Goal: Task Accomplishment & Management: Complete application form

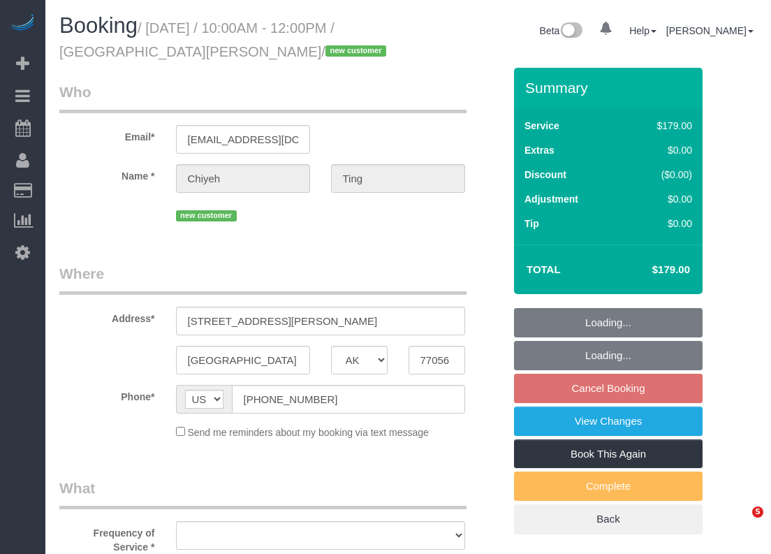
select select "[GEOGRAPHIC_DATA]"
select select "3"
select select "spot2"
select select "object:883"
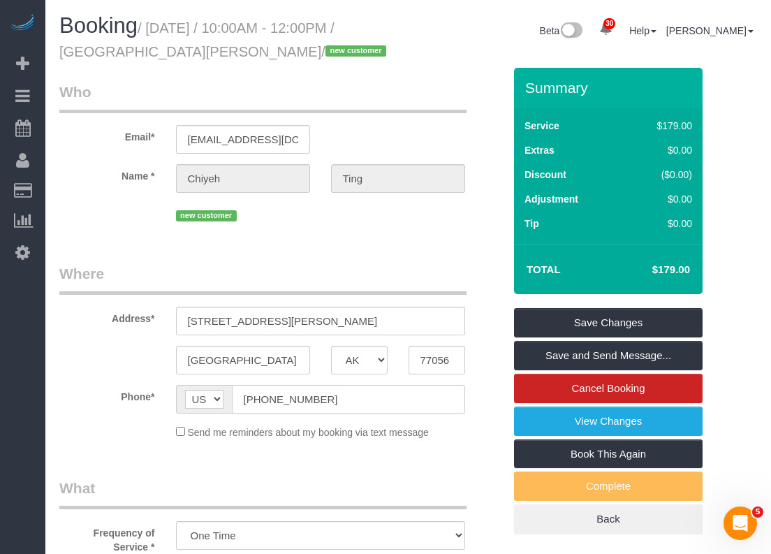
click at [341, 406] on input "[PHONE_NUMBER]" at bounding box center [348, 399] width 233 height 29
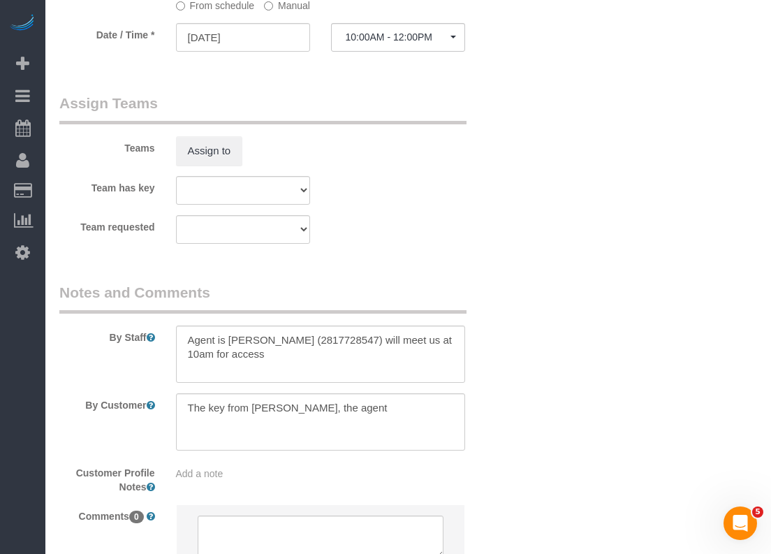
scroll to position [1476, 0]
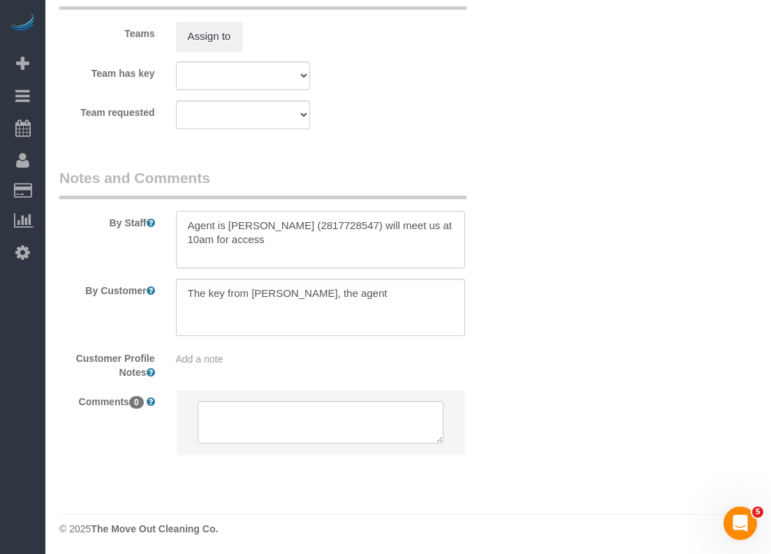
drag, startPoint x: 316, startPoint y: 226, endPoint x: 262, endPoint y: 226, distance: 54.5
click at [262, 226] on textarea at bounding box center [320, 239] width 289 height 57
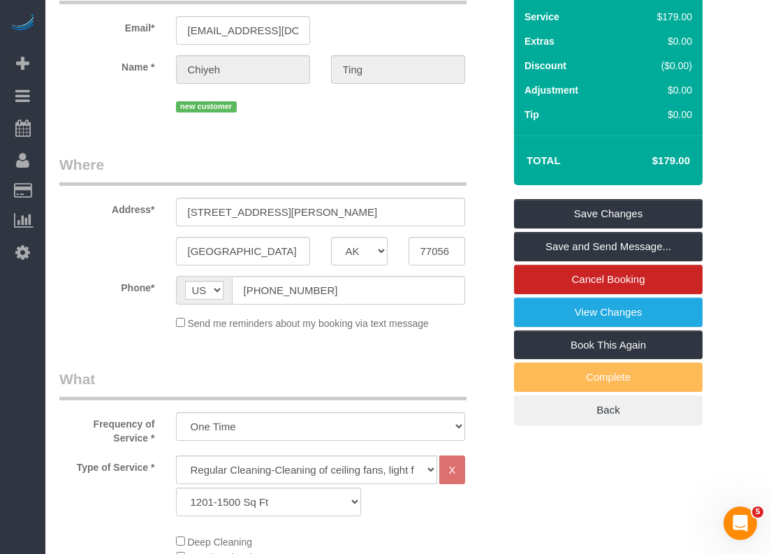
scroll to position [8, 0]
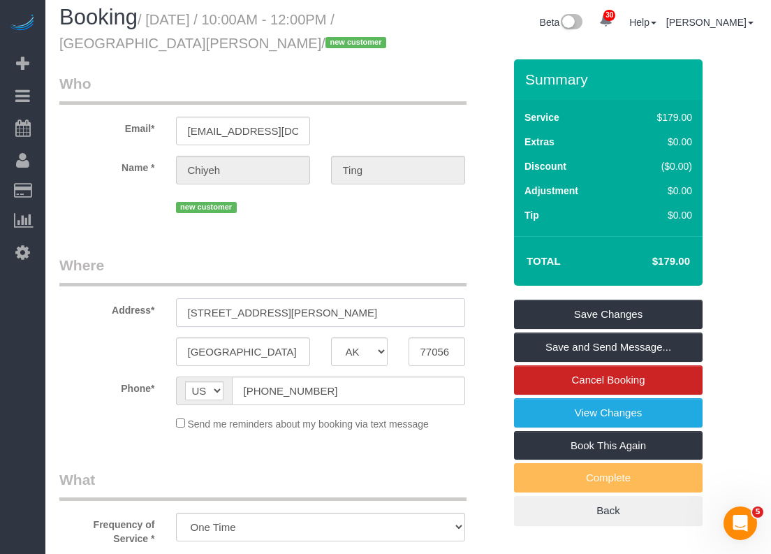
click at [307, 312] on input "[STREET_ADDRESS][PERSON_NAME]" at bounding box center [320, 312] width 289 height 29
